Goal: Information Seeking & Learning: Learn about a topic

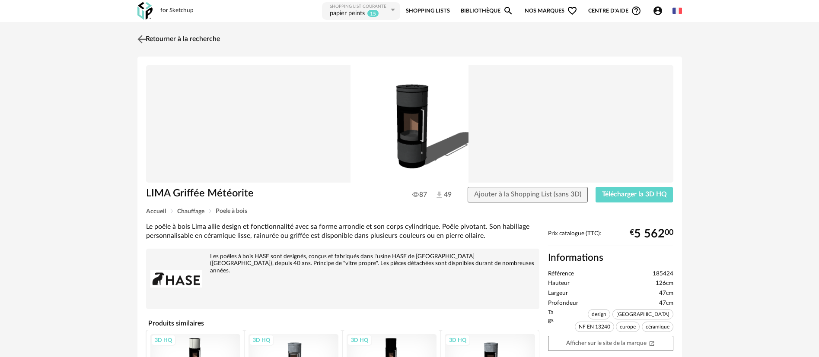
click at [140, 39] on img at bounding box center [141, 39] width 13 height 13
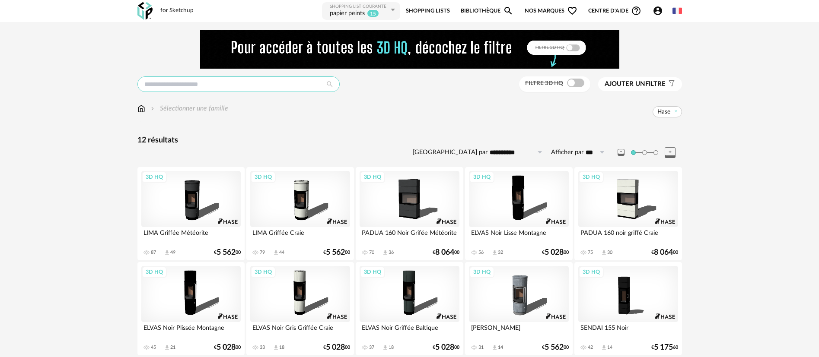
click at [185, 86] on input "text" at bounding box center [238, 84] width 202 height 16
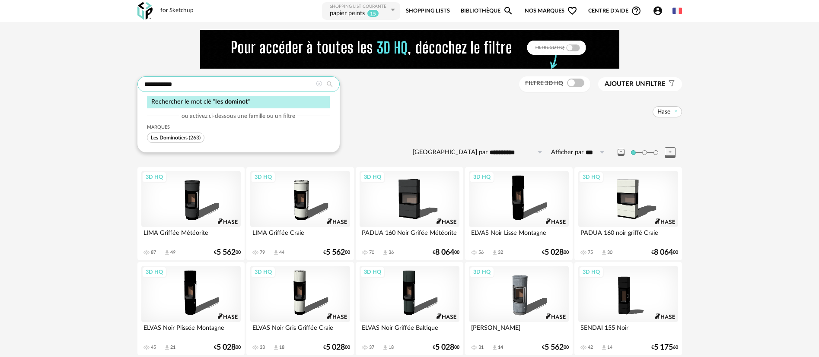
type input "**********"
click at [184, 137] on span "Les Dominot iers" at bounding box center [169, 137] width 37 height 5
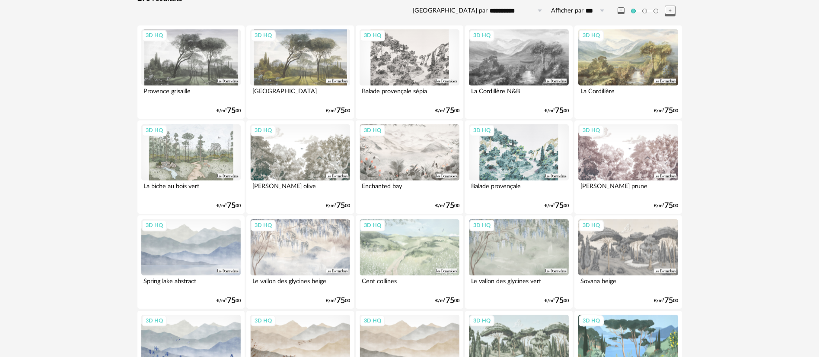
scroll to position [130, 0]
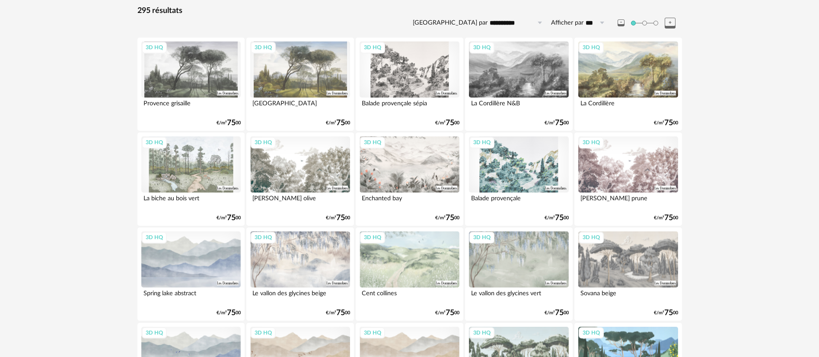
click at [204, 80] on div "3D HQ" at bounding box center [190, 69] width 99 height 56
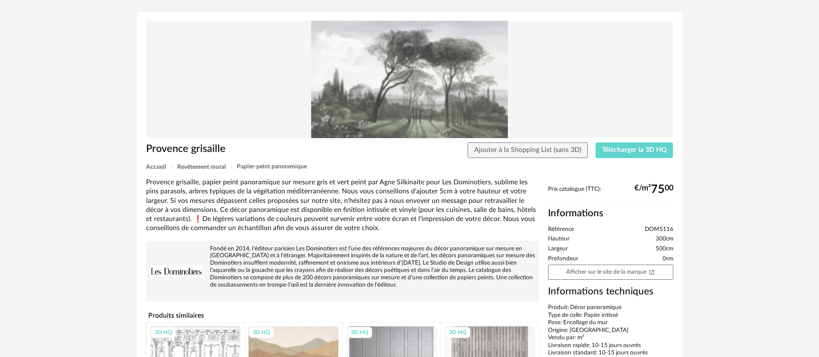
scroll to position [65, 0]
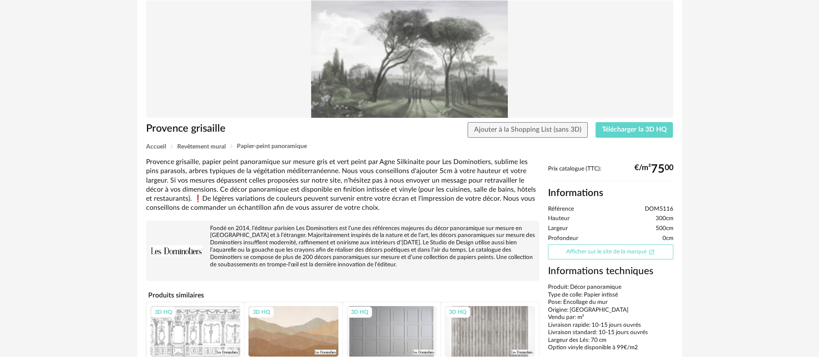
click at [577, 251] on link "Afficher sur le site de la marque Open In New icon" at bounding box center [610, 252] width 125 height 15
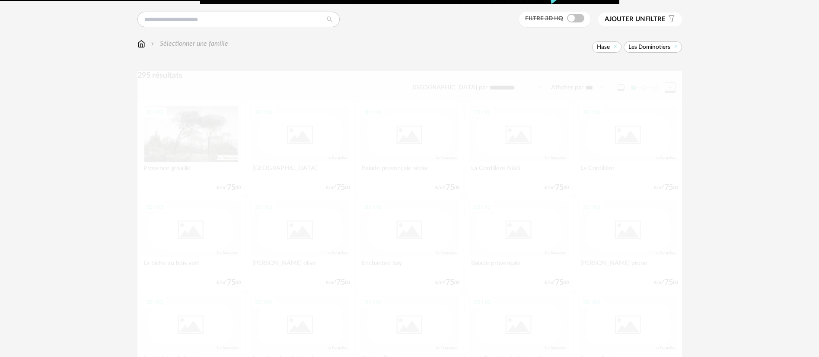
scroll to position [130, 0]
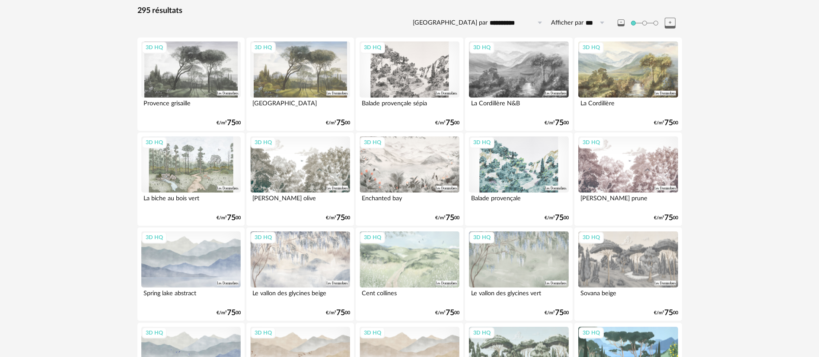
click at [380, 149] on div "3D HQ" at bounding box center [408, 165] width 99 height 56
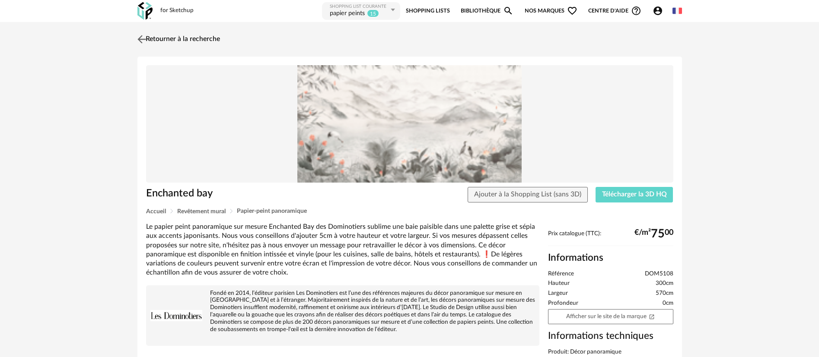
click at [161, 38] on link "Retourner à la recherche" at bounding box center [177, 39] width 85 height 19
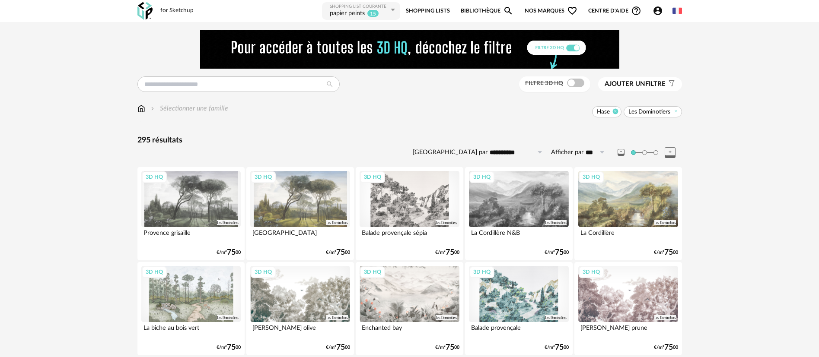
click at [618, 111] on icon at bounding box center [616, 111] width 6 height 6
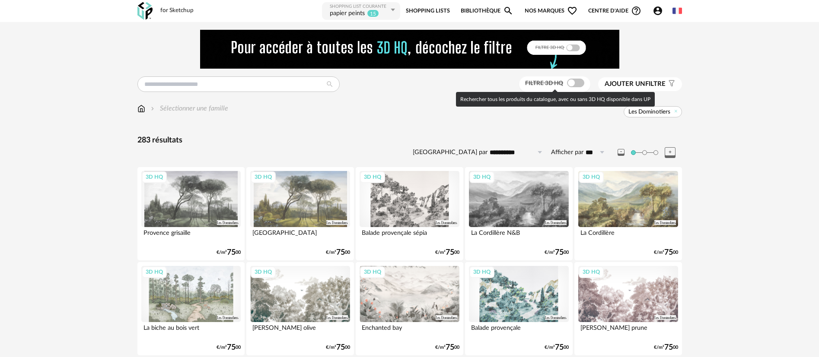
click at [570, 84] on span at bounding box center [575, 83] width 17 height 9
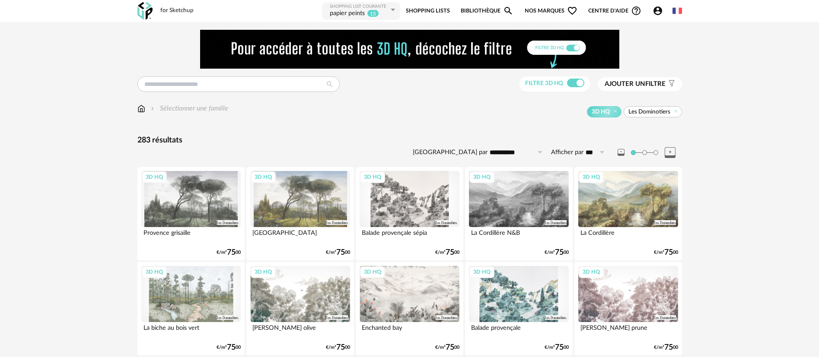
click at [501, 193] on div "3D HQ" at bounding box center [518, 199] width 99 height 56
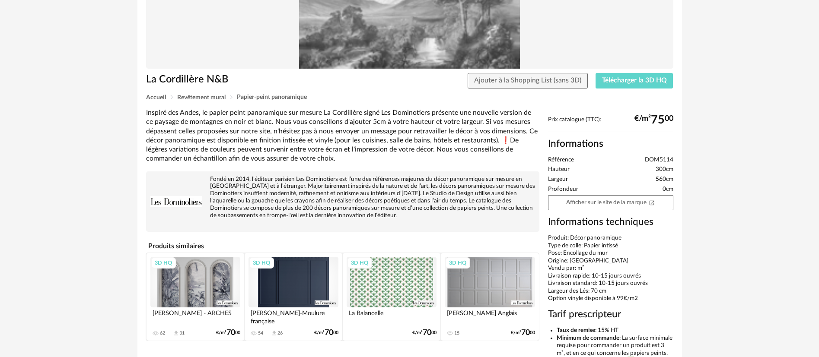
scroll to position [130, 0]
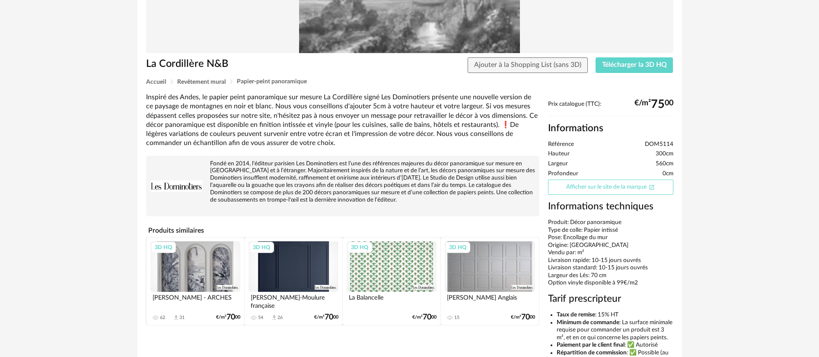
click at [576, 191] on link "Afficher sur le site de la marque Open In New icon" at bounding box center [610, 187] width 125 height 15
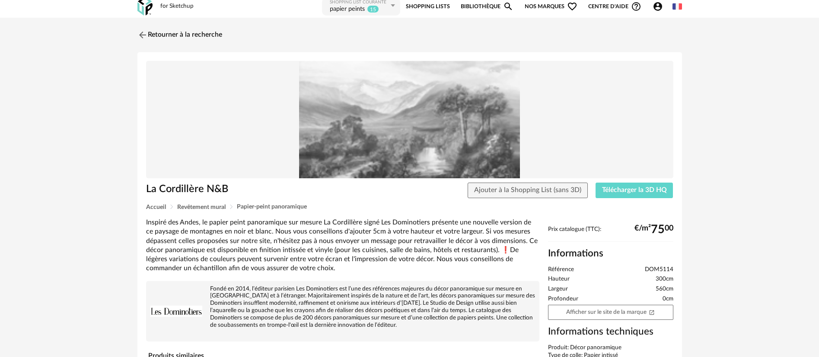
scroll to position [0, 0]
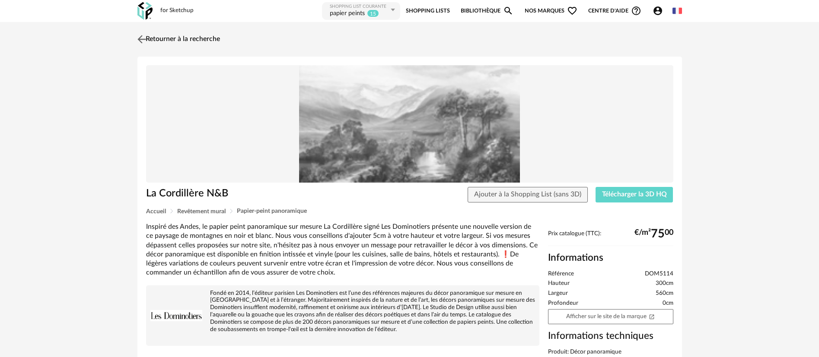
click at [149, 38] on link "Retourner à la recherche" at bounding box center [177, 39] width 85 height 19
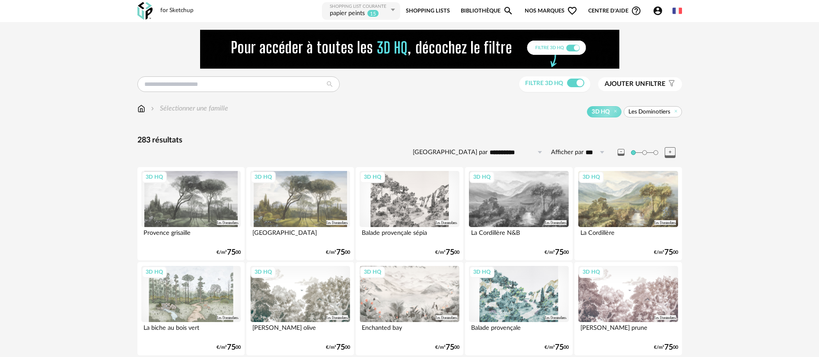
click at [171, 207] on div "3D HQ" at bounding box center [190, 199] width 99 height 56
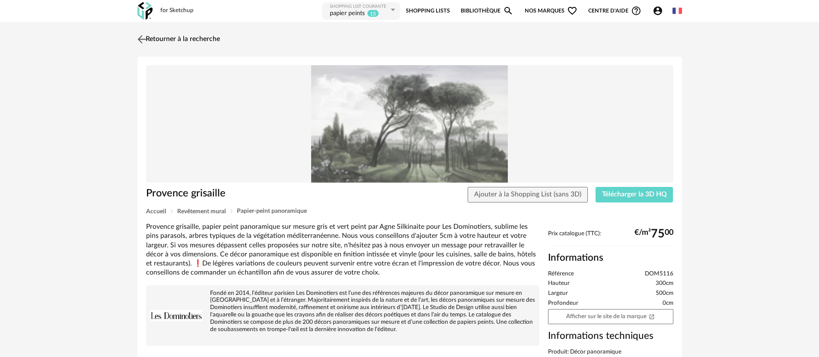
click at [151, 32] on link "Retourner à la recherche" at bounding box center [177, 39] width 85 height 19
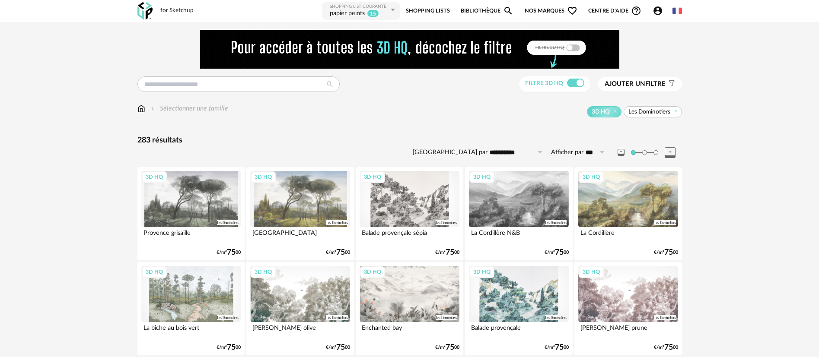
click at [605, 209] on div "3D HQ" at bounding box center [627, 199] width 99 height 56
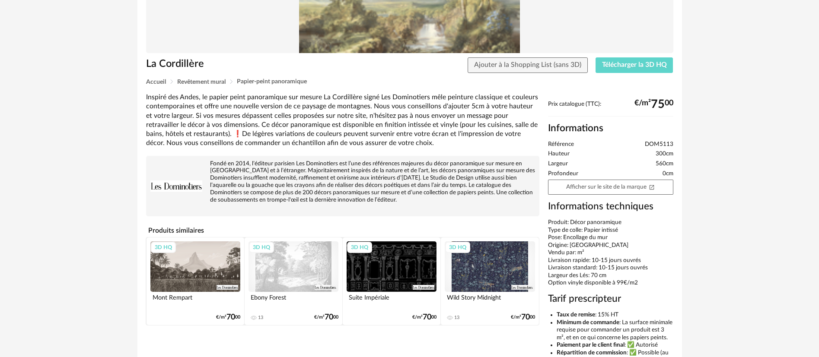
scroll to position [65, 0]
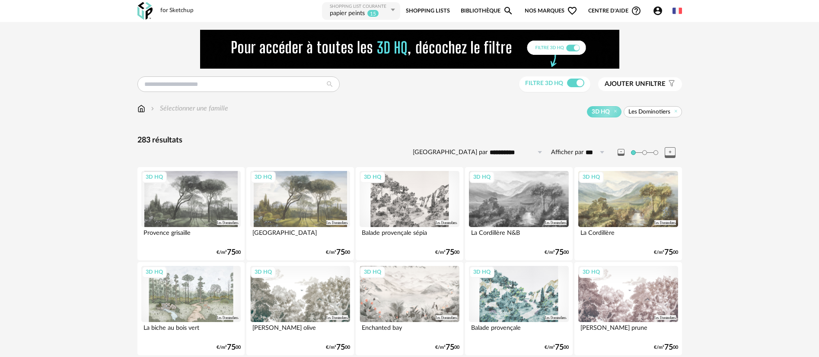
click at [279, 197] on div "3D HQ" at bounding box center [299, 199] width 99 height 56
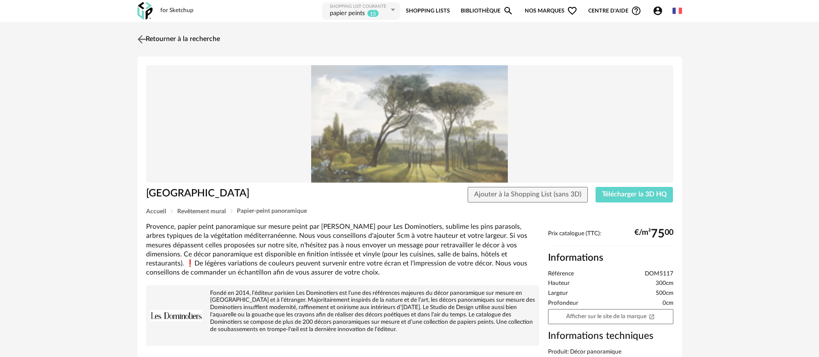
click at [143, 38] on img at bounding box center [141, 39] width 13 height 13
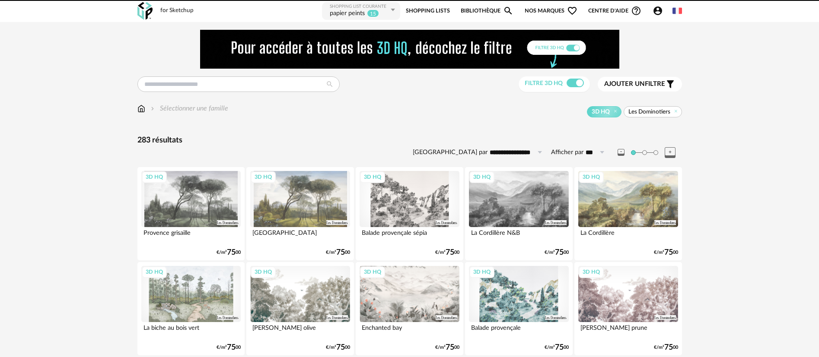
click at [675, 114] on icon at bounding box center [676, 111] width 6 height 6
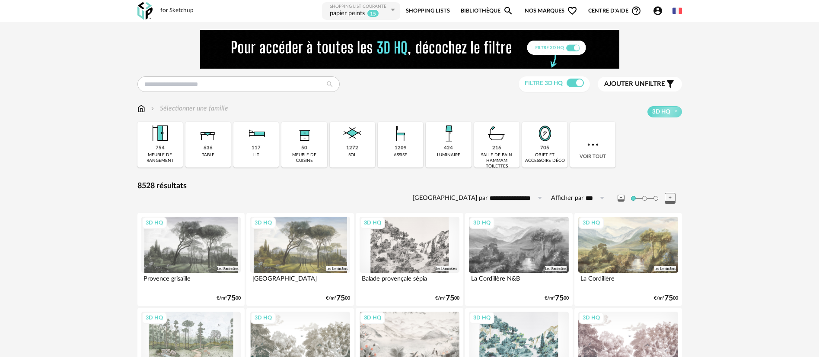
click at [141, 15] on img at bounding box center [144, 11] width 15 height 18
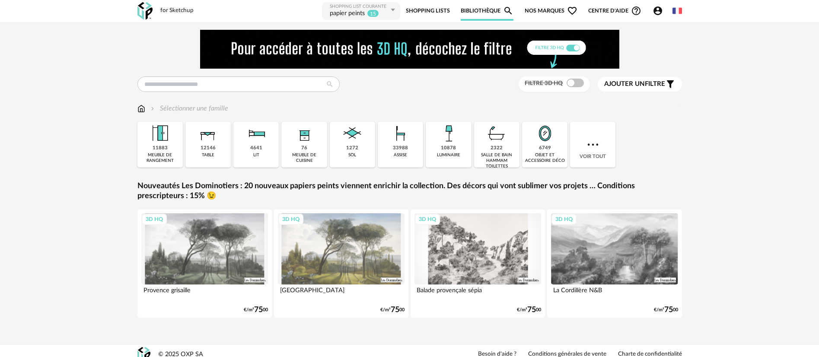
scroll to position [7, 0]
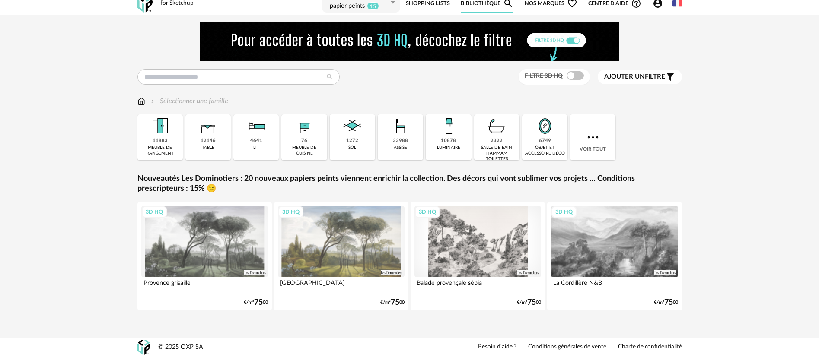
click at [193, 244] on div "3D HQ" at bounding box center [204, 241] width 127 height 71
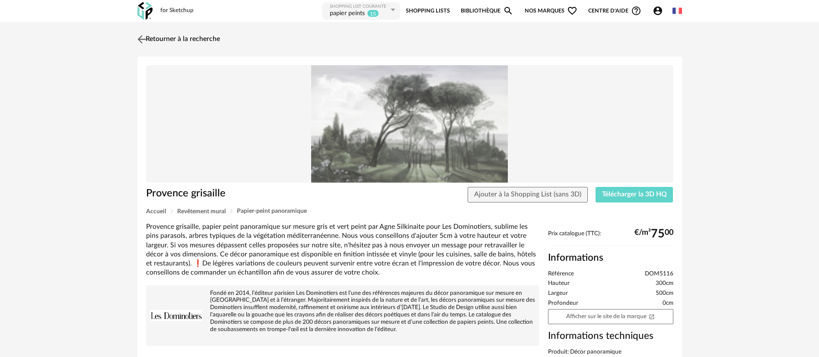
click at [140, 40] on img at bounding box center [141, 39] width 13 height 13
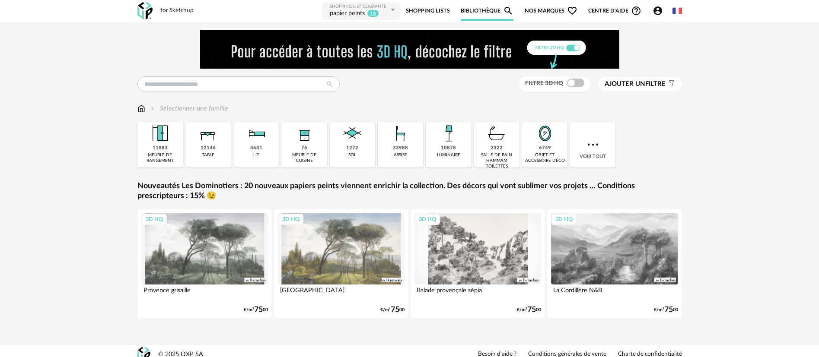
click at [536, 12] on span "Nos marques Heart Outline icon" at bounding box center [551, 10] width 53 height 19
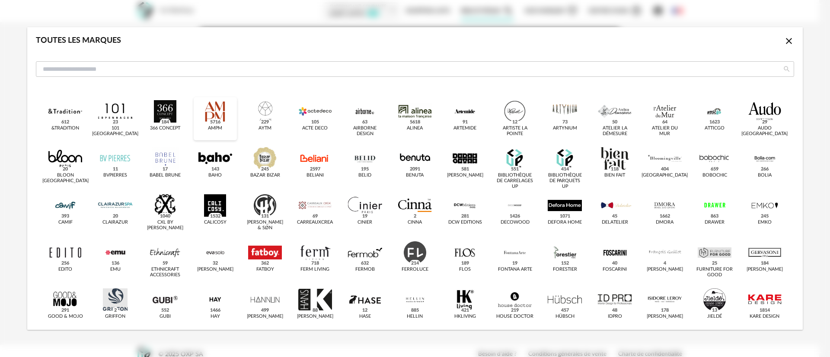
click at [213, 114] on div "dialog" at bounding box center [215, 111] width 34 height 22
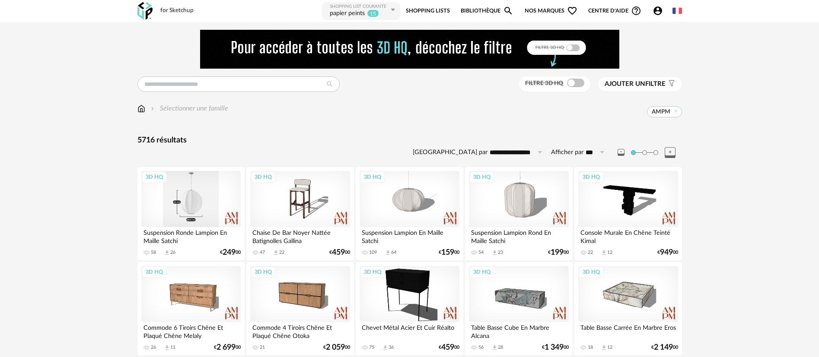
click at [197, 203] on div "3D HQ" at bounding box center [190, 199] width 99 height 56
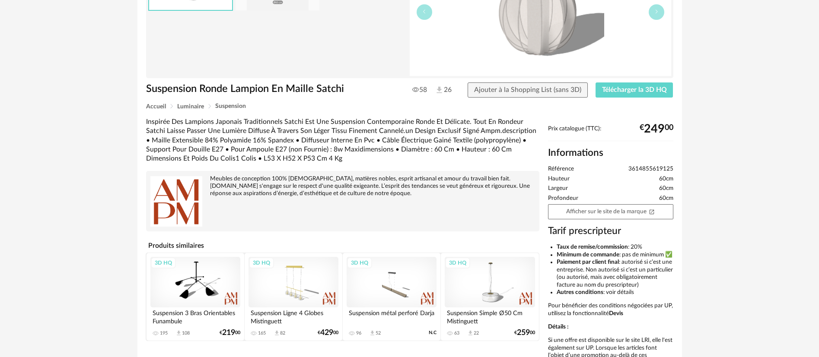
scroll to position [130, 0]
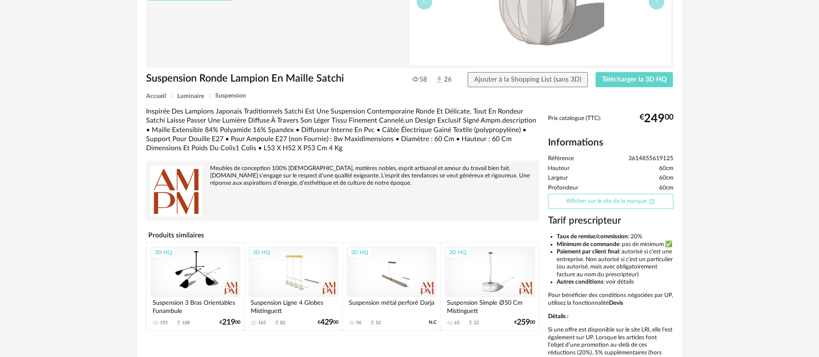
click at [596, 202] on link "Afficher sur le site de la marque Open In New icon" at bounding box center [610, 201] width 125 height 15
